Goal: Submit feedback/report problem: Submit feedback/report problem

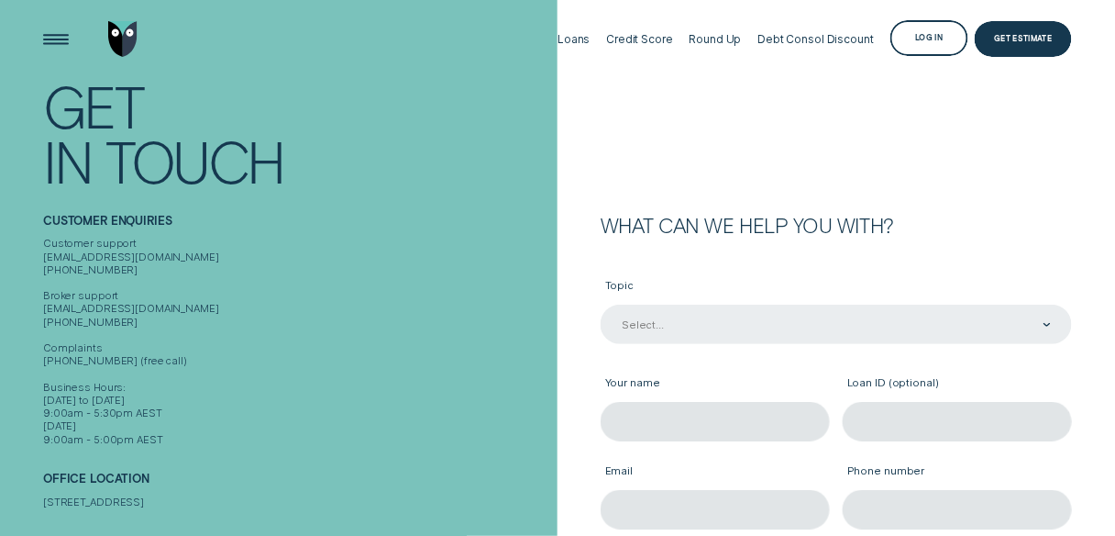
click at [714, 333] on div "Select..." at bounding box center [836, 324] width 471 height 39
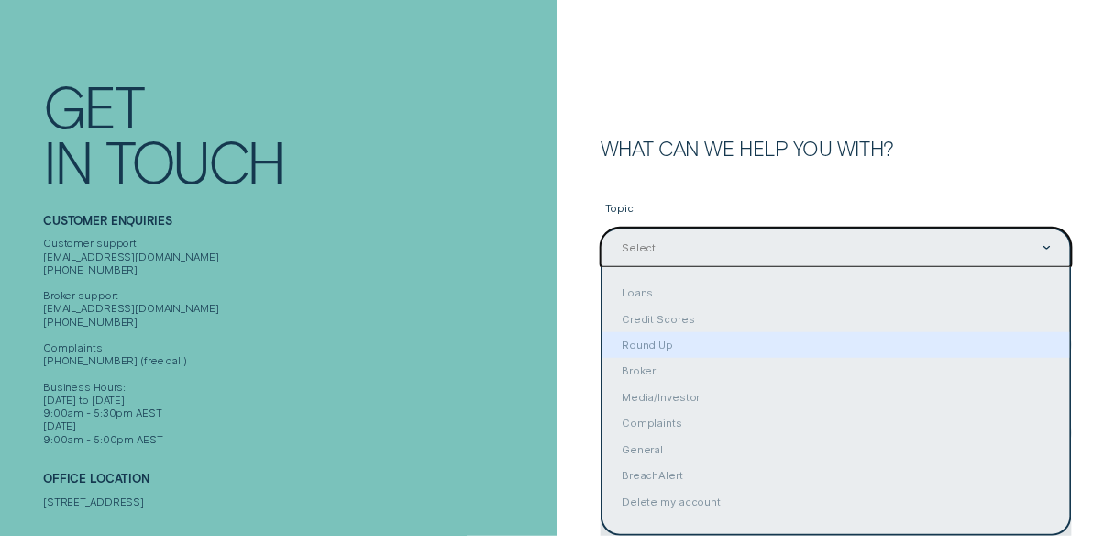
scroll to position [84, 0]
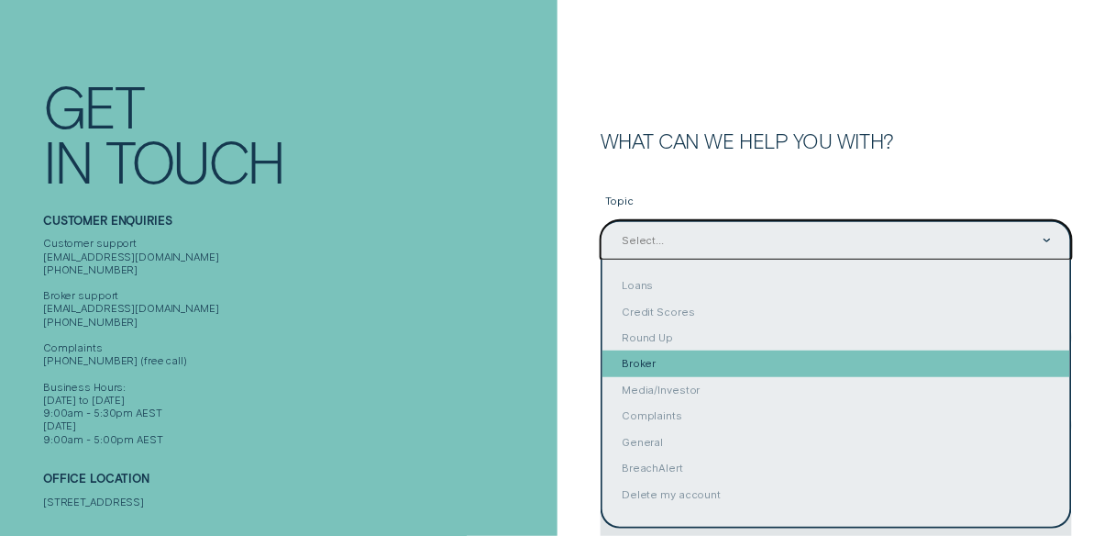
click at [721, 363] on div "Broker" at bounding box center [837, 363] width 468 height 26
type input "Broker"
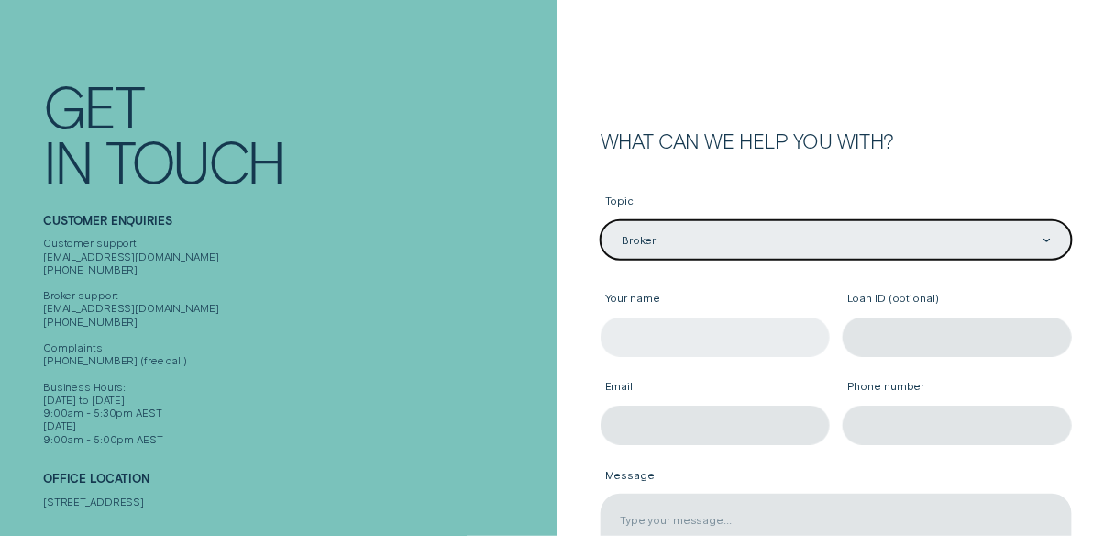
click at [703, 344] on input "Your name" at bounding box center [715, 336] width 229 height 39
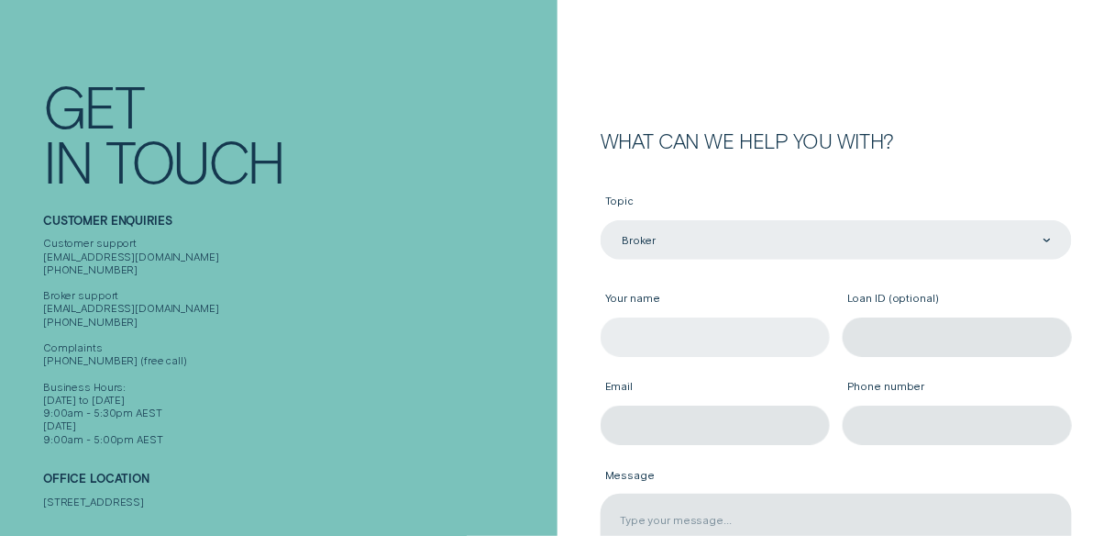
type input "[PERSON_NAME]"
type input "[EMAIL_ADDRESS][DOMAIN_NAME]"
type input "0433734109"
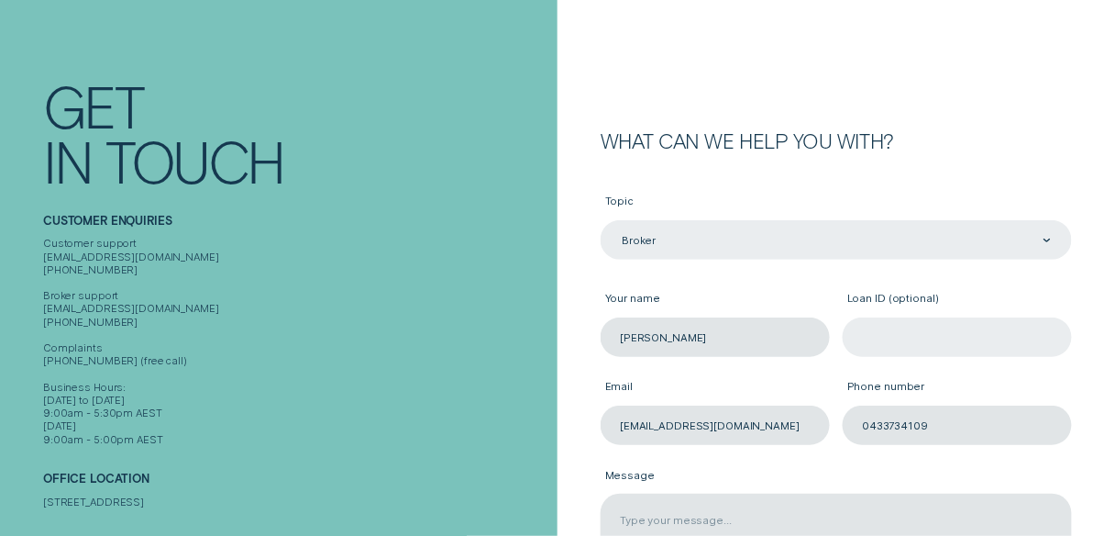
click at [909, 333] on input "Loan ID (optional)" at bounding box center [957, 336] width 229 height 39
click at [932, 339] on input "Loan ID (optional)" at bounding box center [957, 336] width 229 height 39
paste input "926833"
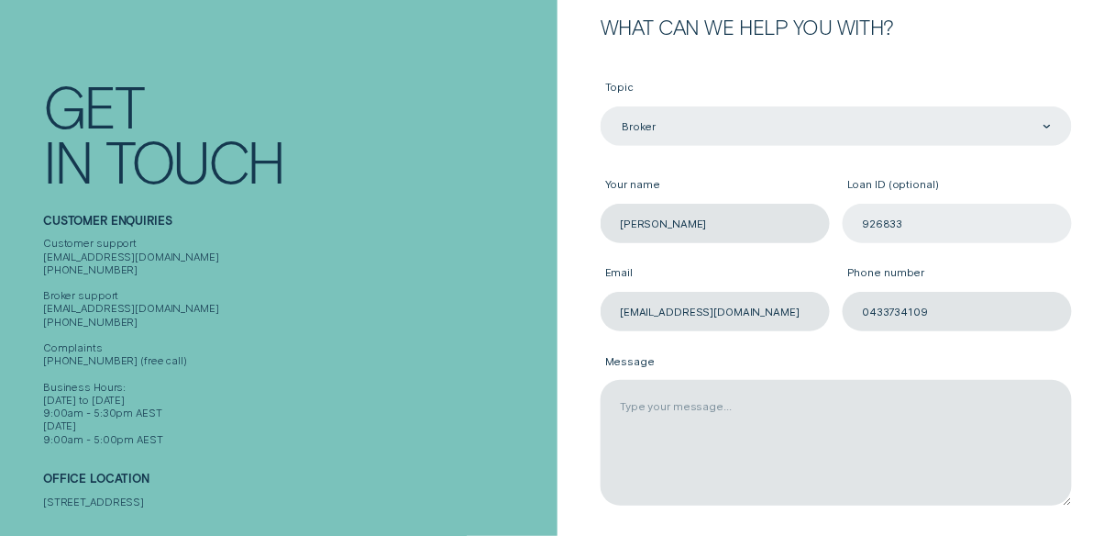
scroll to position [305, 0]
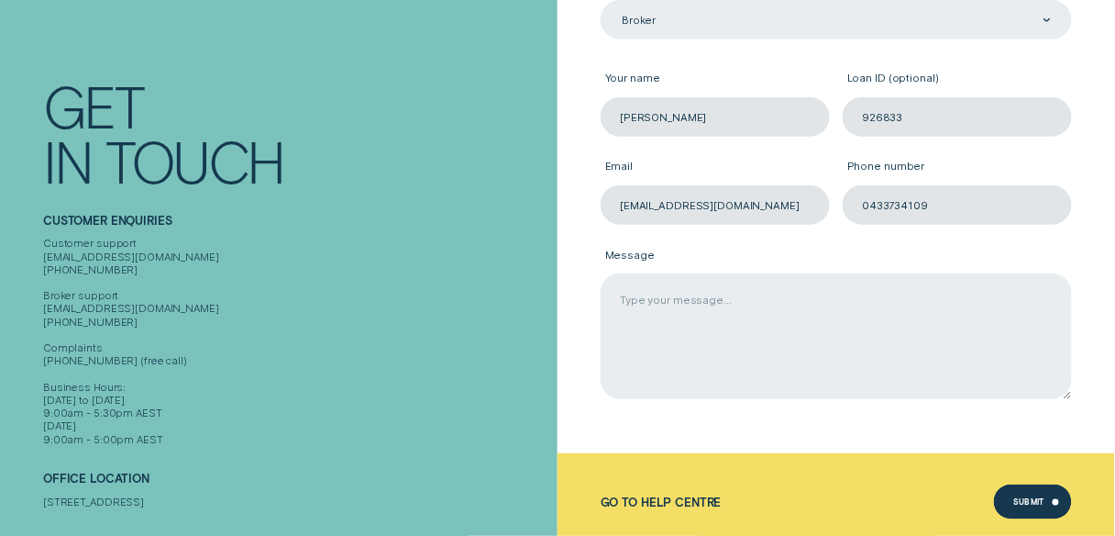
type input "926833"
click at [780, 346] on textarea "Message" at bounding box center [836, 336] width 471 height 126
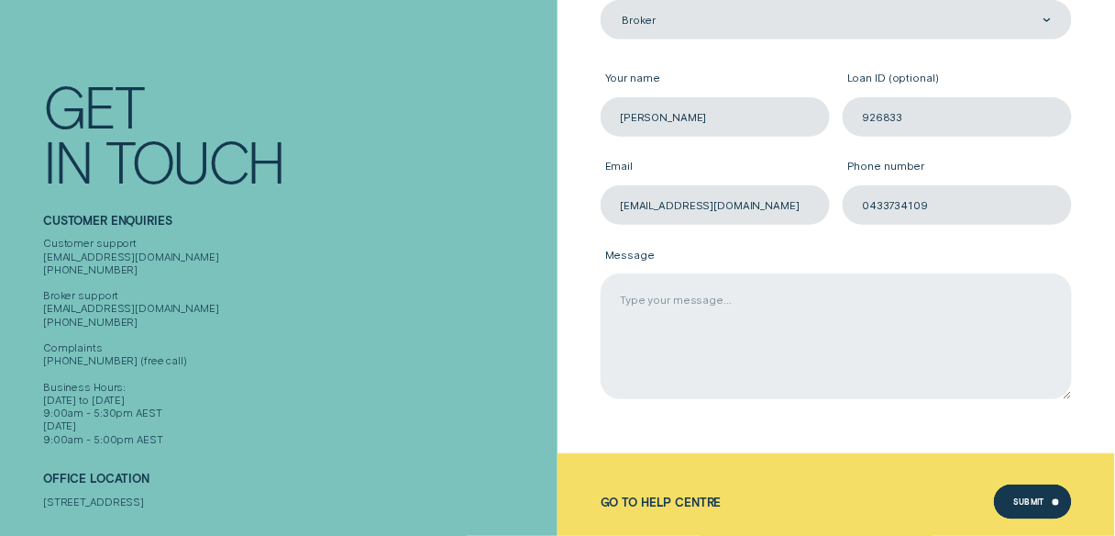
click at [663, 315] on textarea "Message" at bounding box center [836, 336] width 471 height 126
paste textarea "Loremip Dolor Sita cons Adipiscin Elitseddo eiusmod te incididu utla etdolorema…"
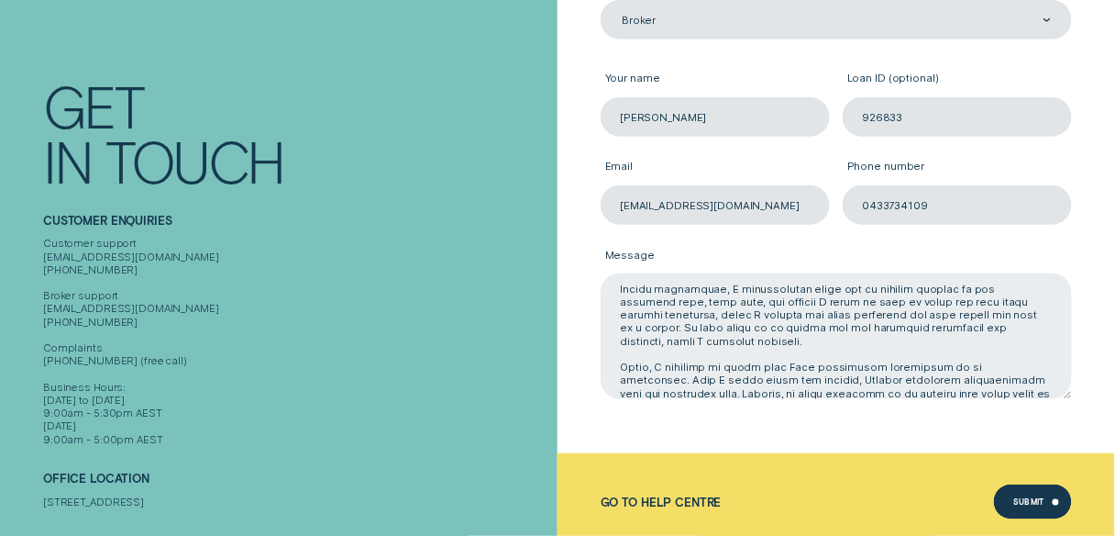
scroll to position [148, 0]
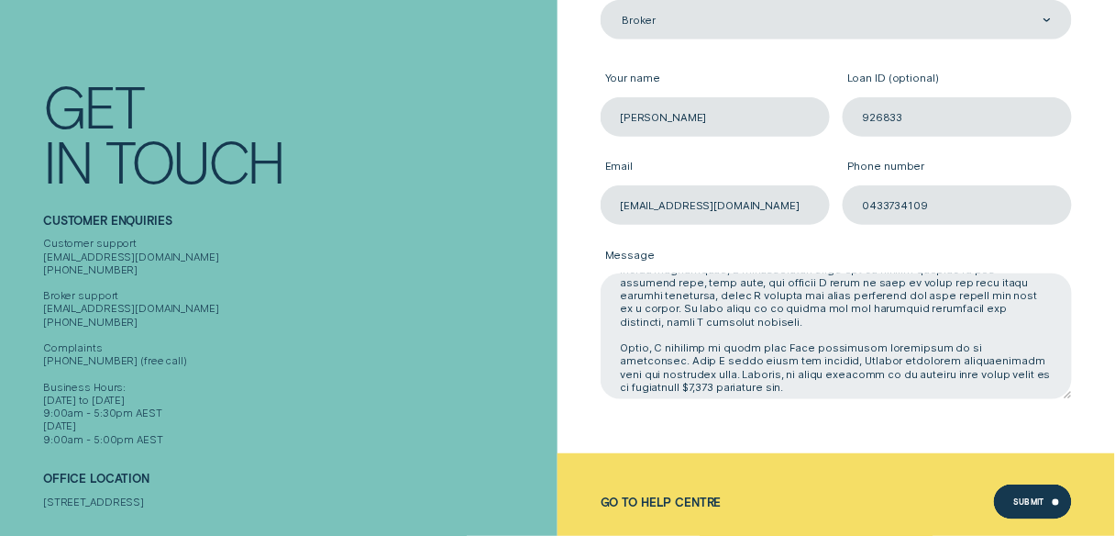
click at [647, 336] on textarea "Message" at bounding box center [836, 336] width 471 height 126
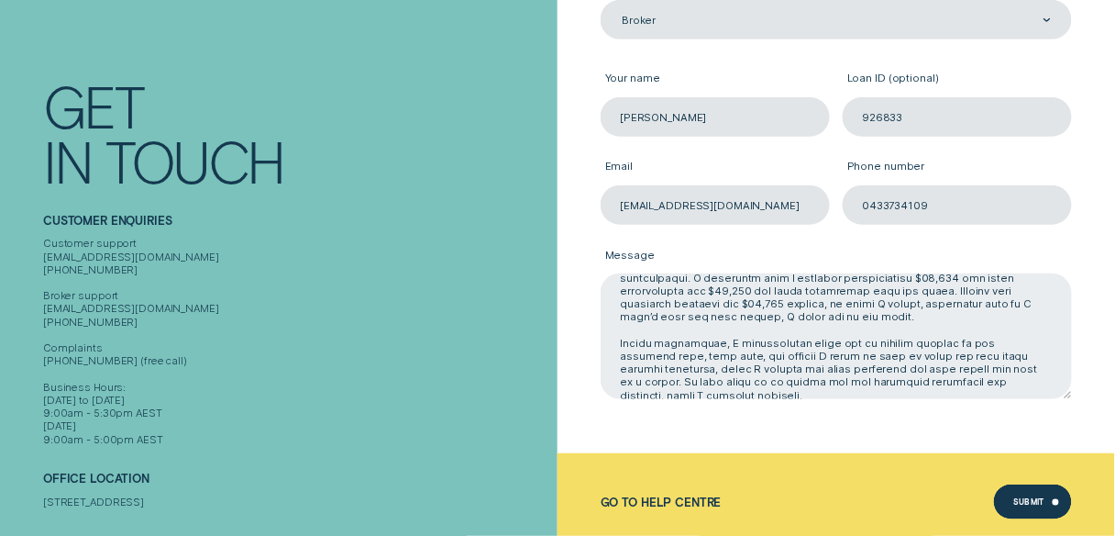
scroll to position [1, 0]
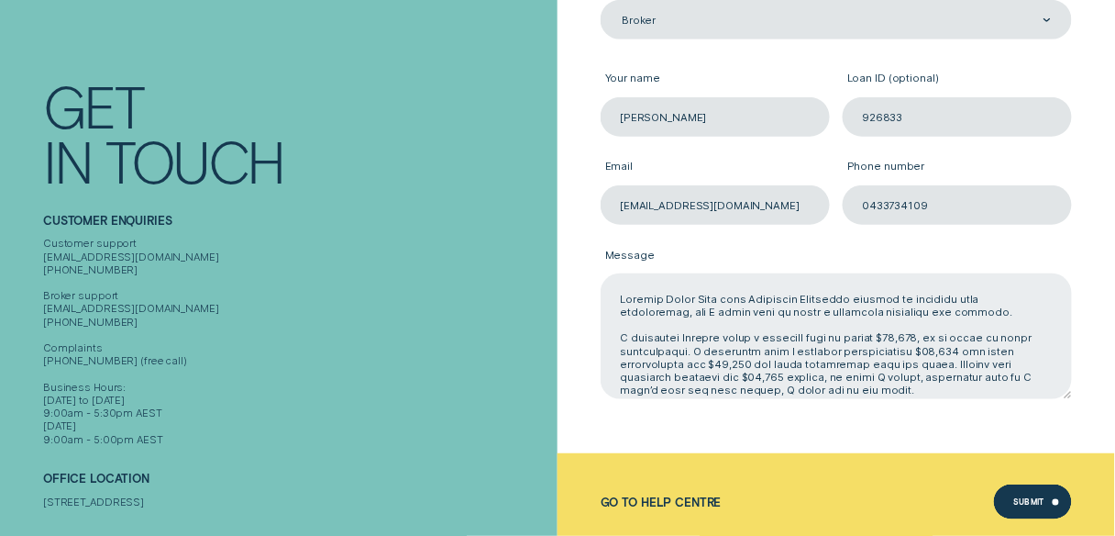
click at [721, 336] on textarea "Message" at bounding box center [836, 336] width 471 height 126
click at [819, 350] on textarea "Message" at bounding box center [836, 336] width 471 height 126
click at [774, 334] on textarea "Message" at bounding box center [836, 336] width 471 height 126
click at [779, 332] on textarea "Message" at bounding box center [836, 336] width 471 height 126
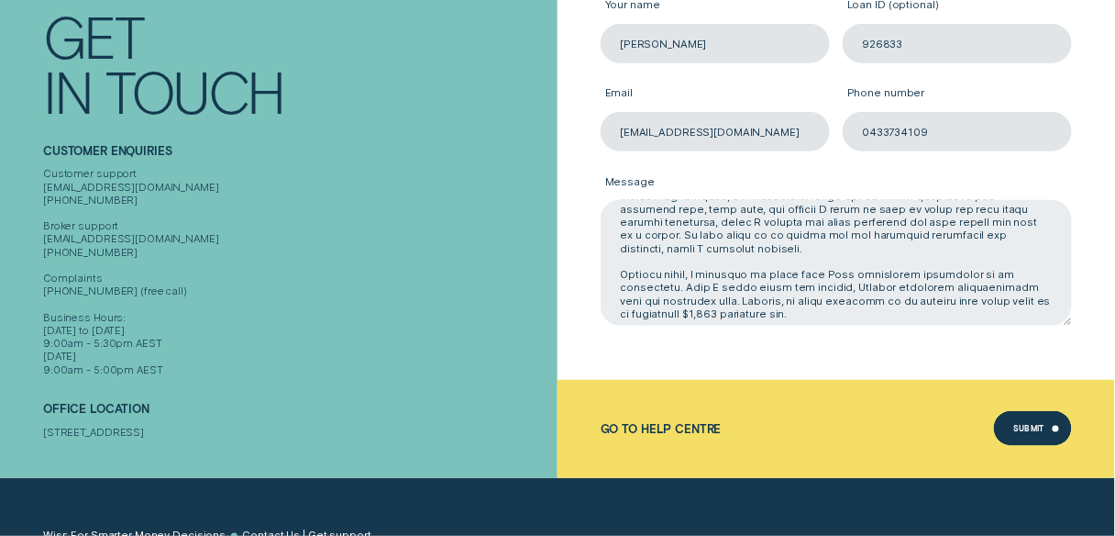
scroll to position [451, 0]
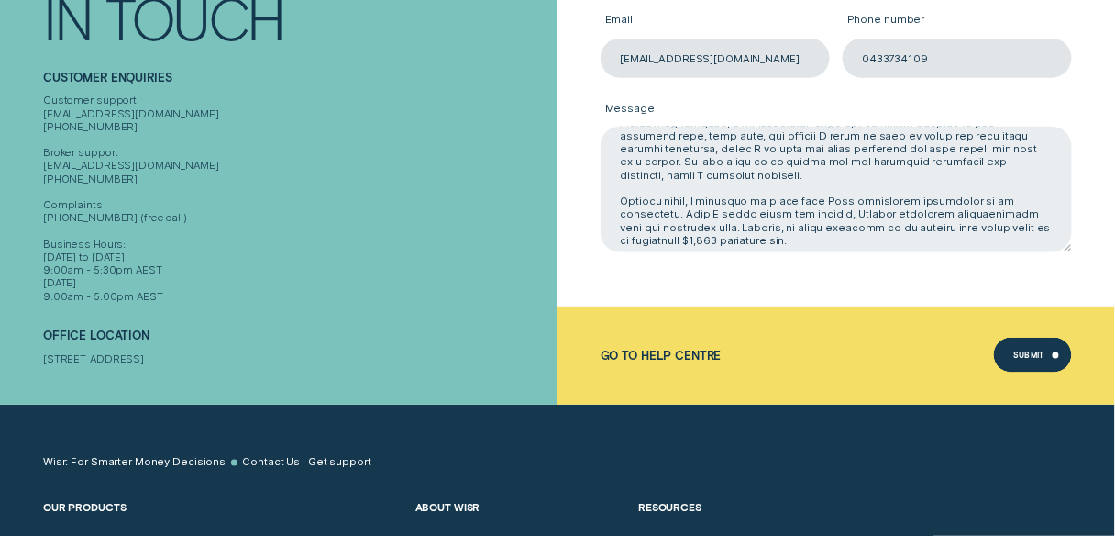
click at [812, 229] on textarea "Message" at bounding box center [836, 190] width 471 height 126
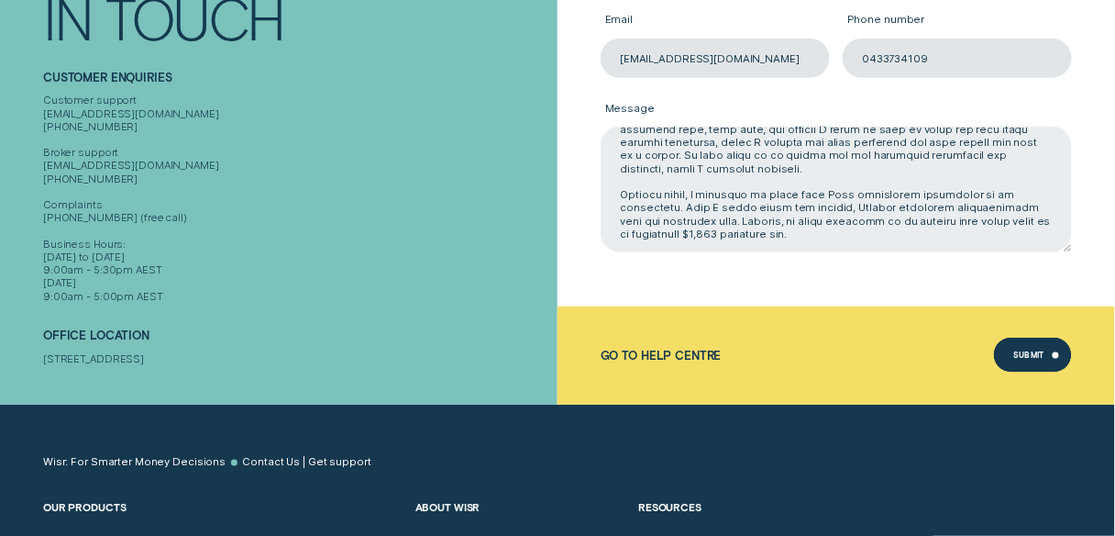
paste textarea "[DATE] itself, I made it clear to him that I did not see any reason to pay anot…"
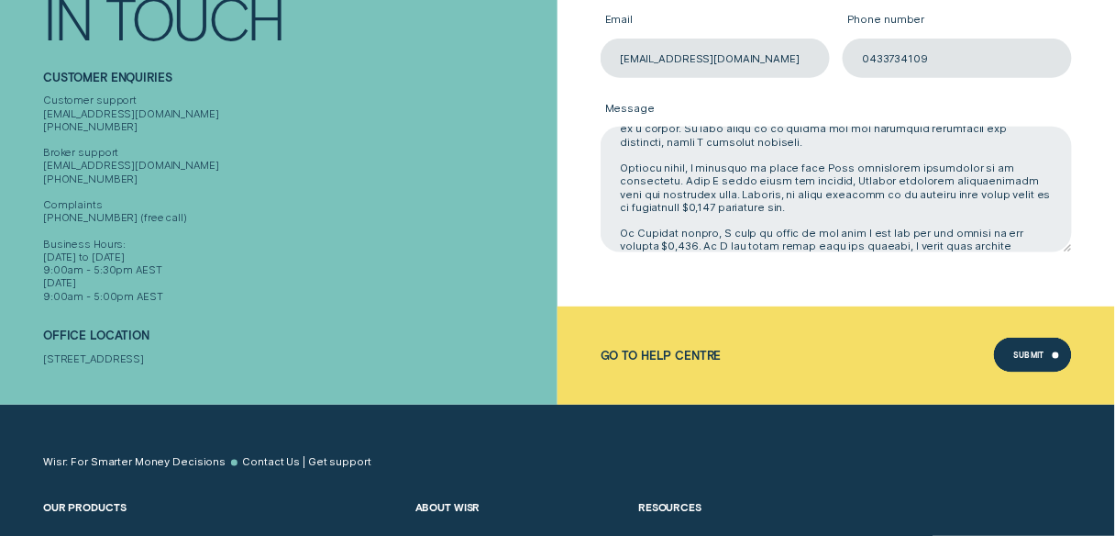
click at [745, 248] on textarea "Message" at bounding box center [836, 190] width 471 height 126
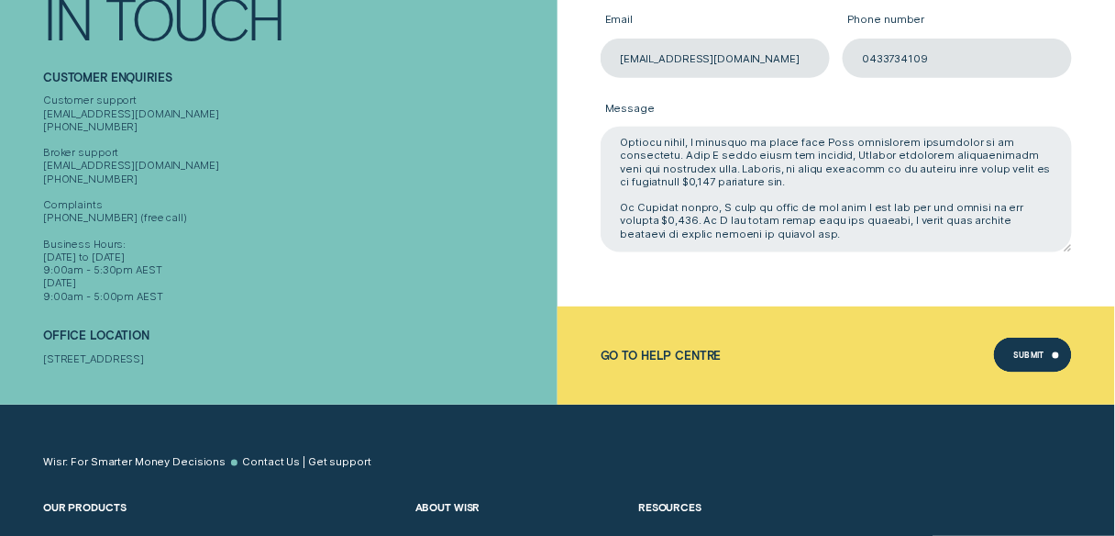
paste textarea "Although I asked [PERSON_NAME] to withdraw my application [DATE], he only withd…"
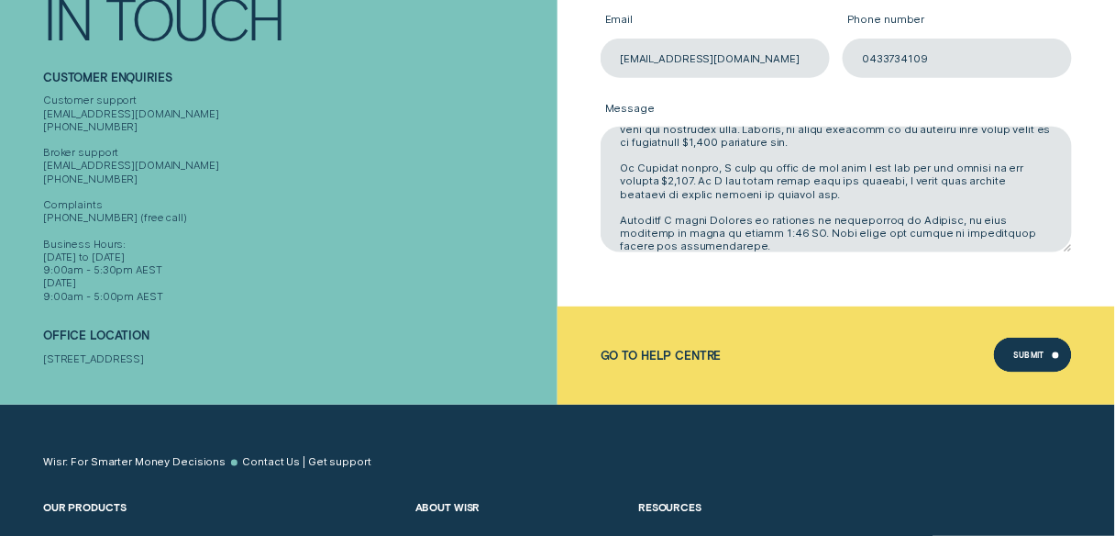
scroll to position [259, 0]
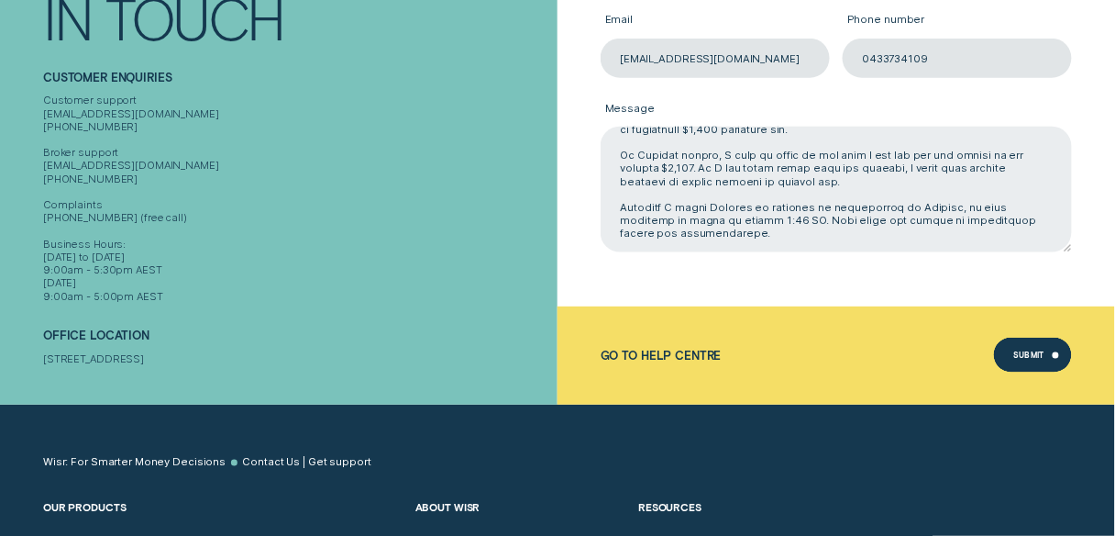
click at [692, 237] on textarea "Message" at bounding box center [836, 190] width 471 height 126
paste textarea "Another major concern is that, since he submitted the personal loan application…"
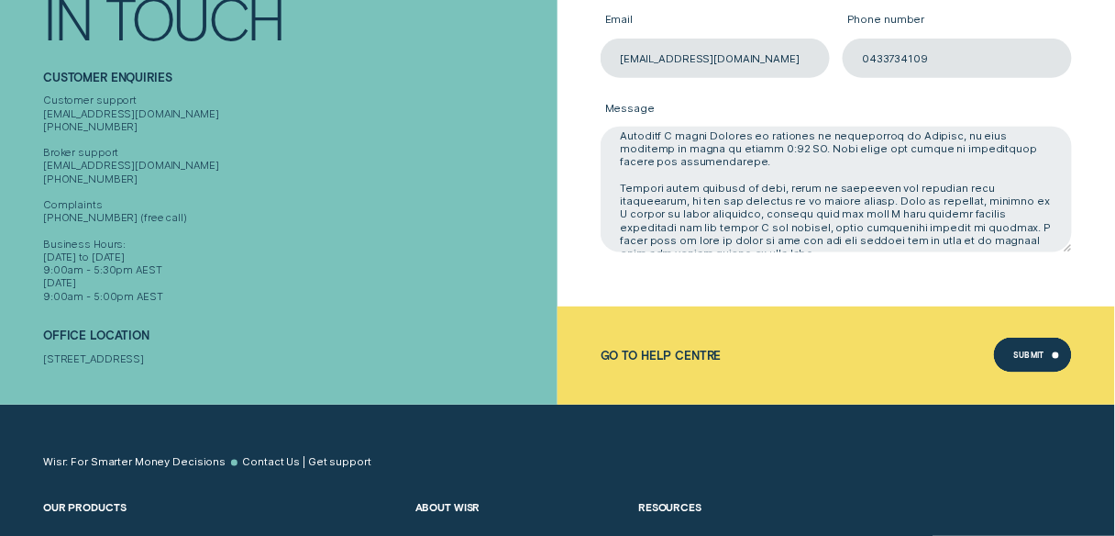
scroll to position [257, 0]
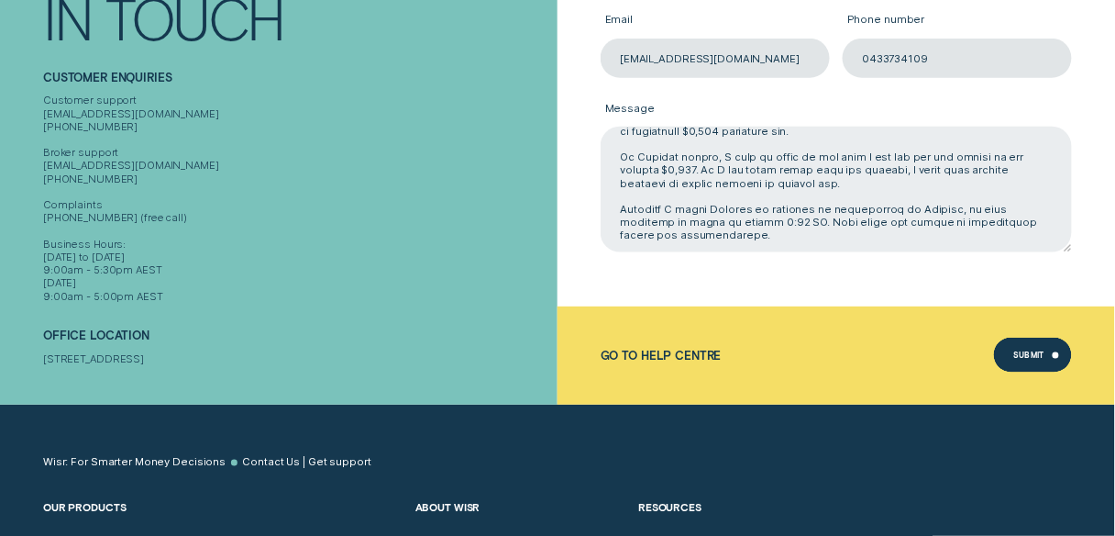
click at [705, 194] on textarea "Message" at bounding box center [836, 190] width 471 height 126
click at [741, 231] on textarea "Message" at bounding box center [836, 190] width 471 height 126
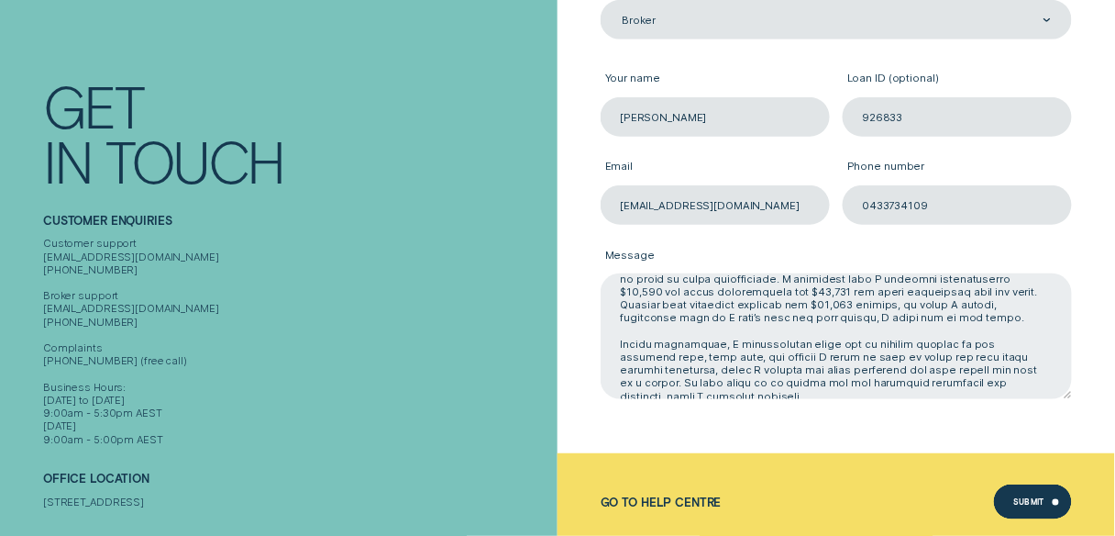
scroll to position [147, 0]
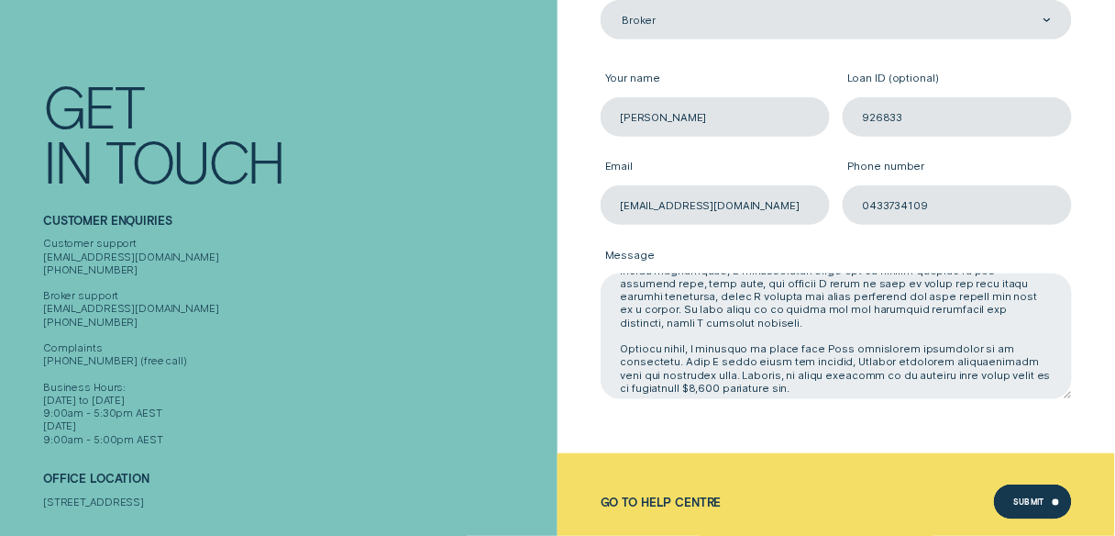
click at [796, 373] on textarea "Message" at bounding box center [836, 336] width 471 height 126
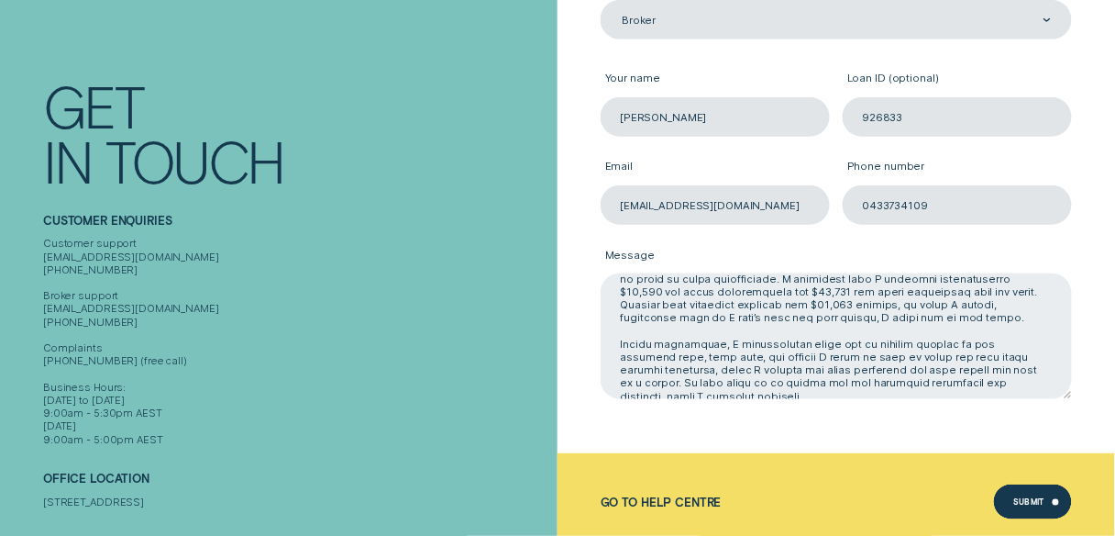
click at [710, 346] on textarea "Message" at bounding box center [836, 336] width 471 height 126
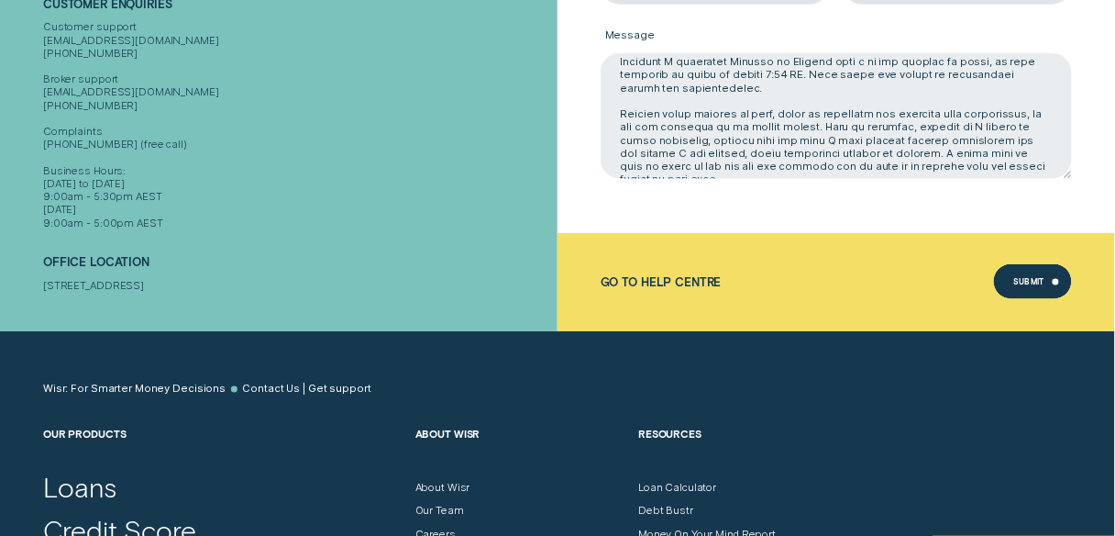
scroll to position [378, 0]
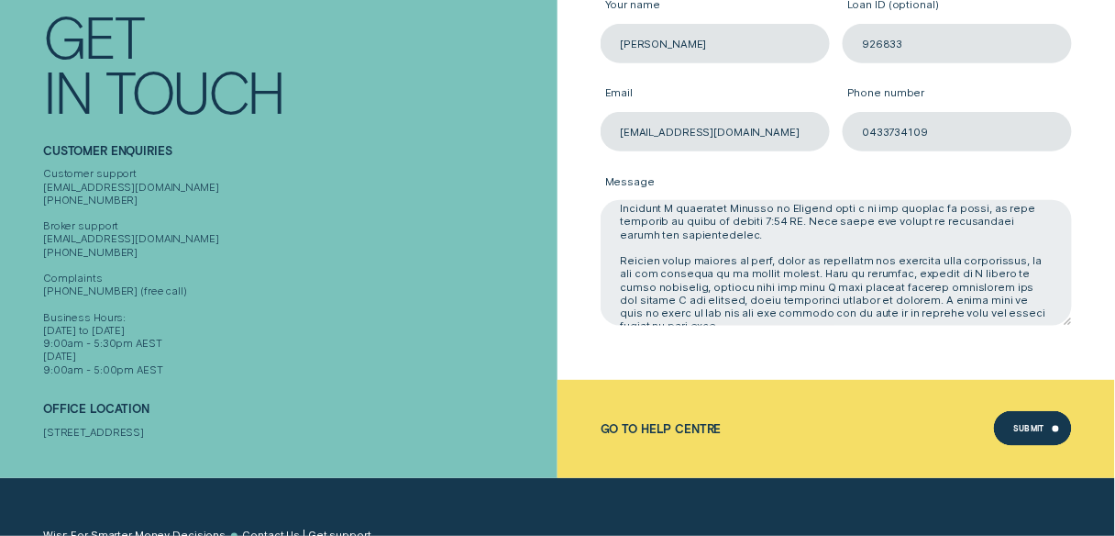
click at [1034, 305] on textarea "Message" at bounding box center [836, 263] width 471 height 126
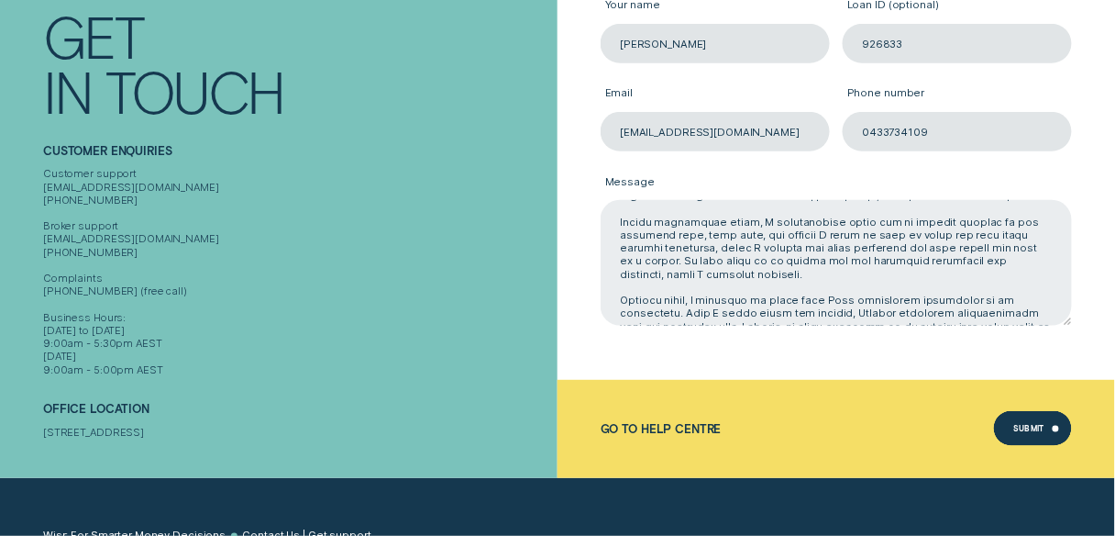
scroll to position [0, 0]
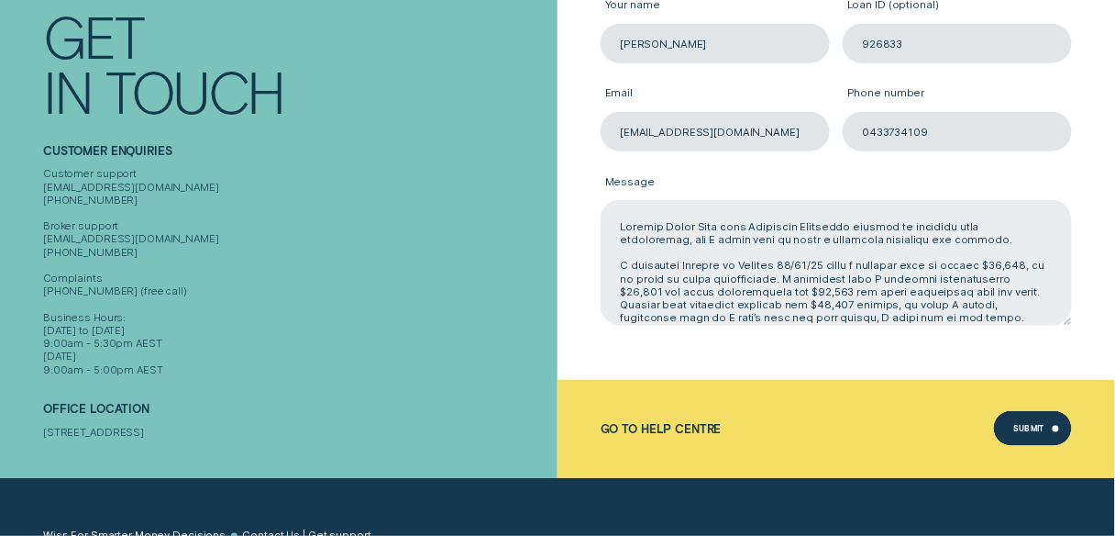
click at [619, 225] on textarea "Message" at bounding box center [836, 263] width 471 height 126
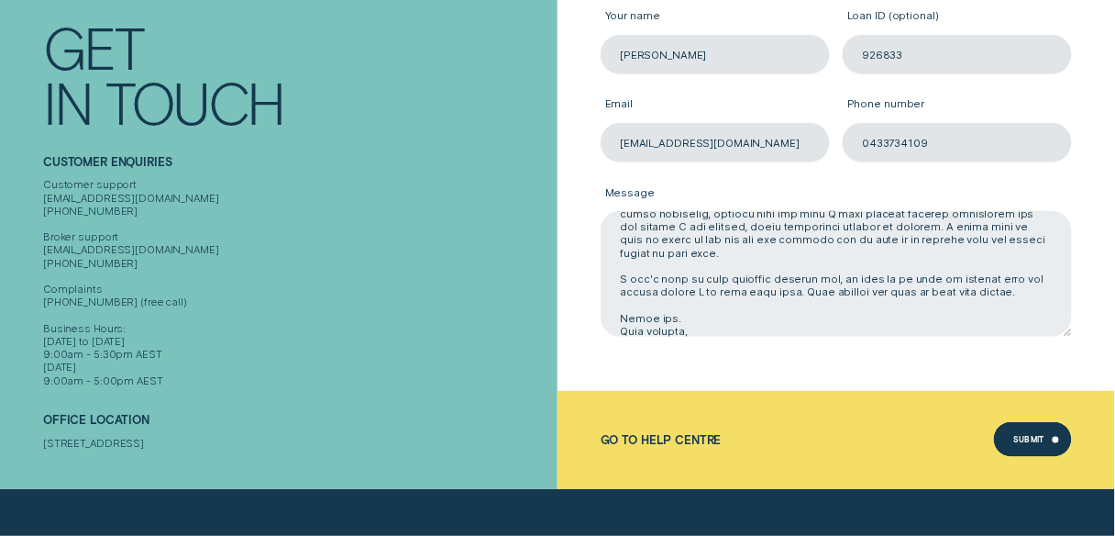
scroll to position [461, 0]
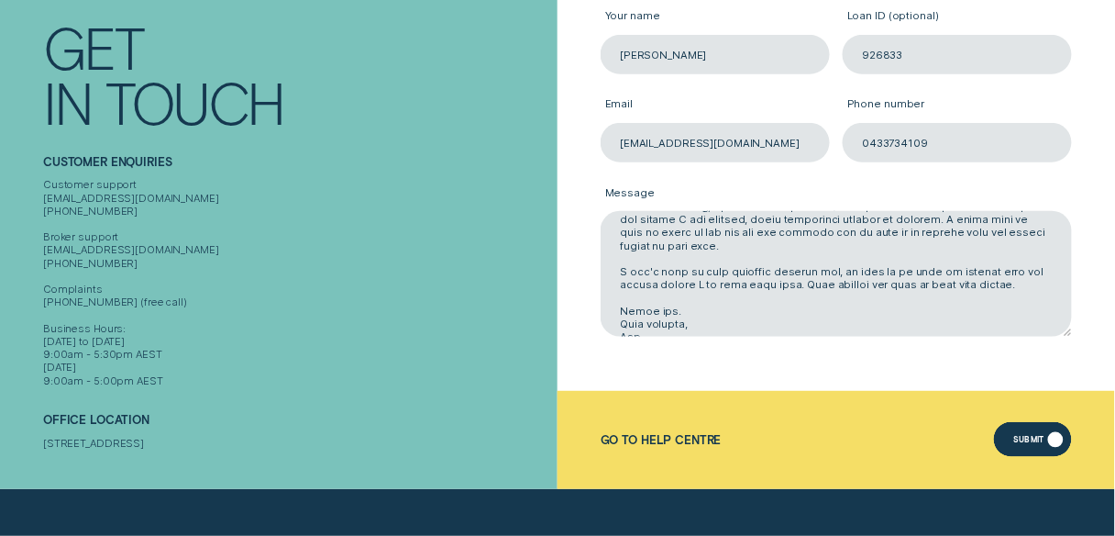
type textarea "Lore ipsumdolo, Sitamet Conse Adip elit Seddoeius Temporinc utlabor et dolorema…"
drag, startPoint x: 1043, startPoint y: 442, endPoint x: 1055, endPoint y: 440, distance: 12.1
click at [1042, 442] on div "Submit" at bounding box center [1028, 441] width 31 height 6
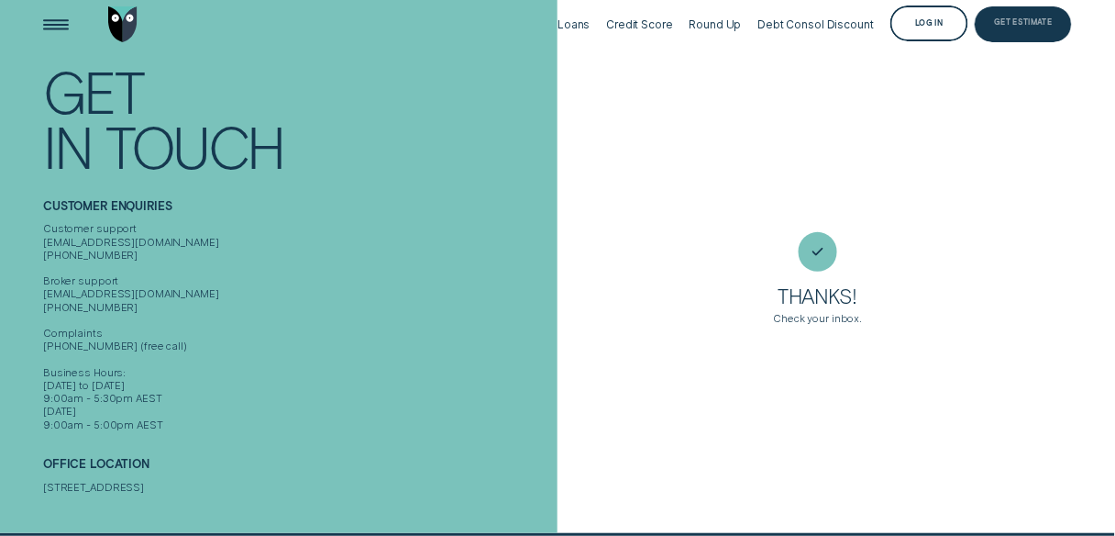
scroll to position [12, 0]
